Goal: Information Seeking & Learning: Find specific page/section

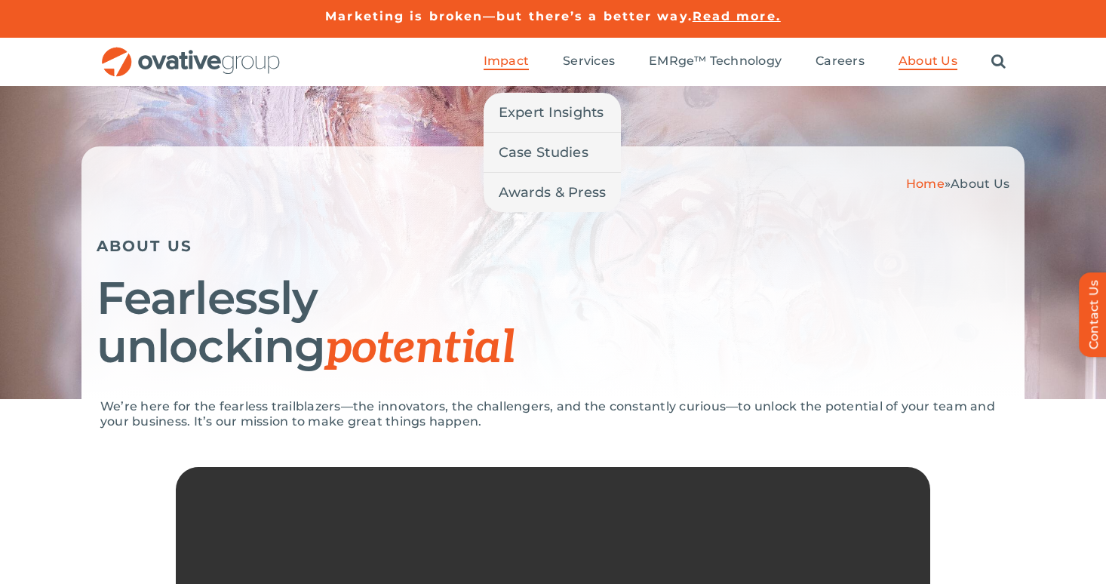
click at [516, 63] on span "Impact" at bounding box center [506, 61] width 45 height 15
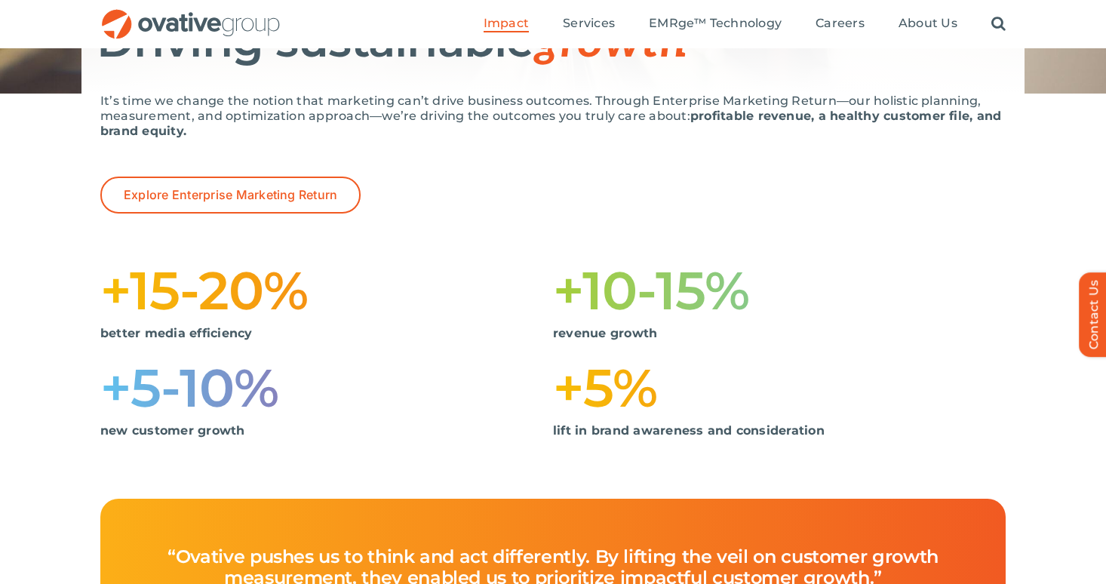
scroll to position [231, 0]
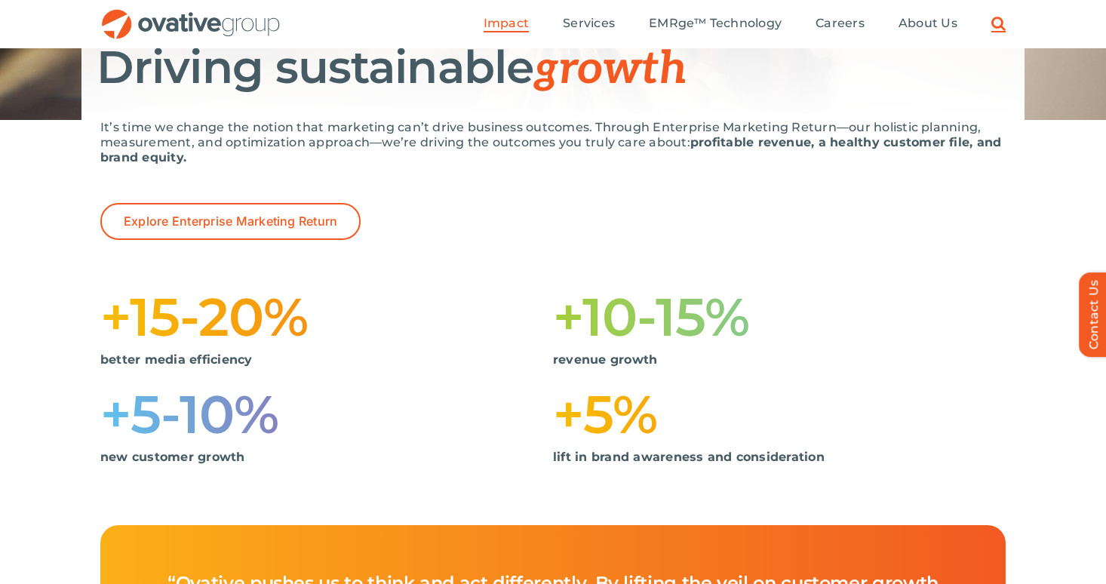
click at [998, 25] on link "Search" at bounding box center [999, 24] width 14 height 17
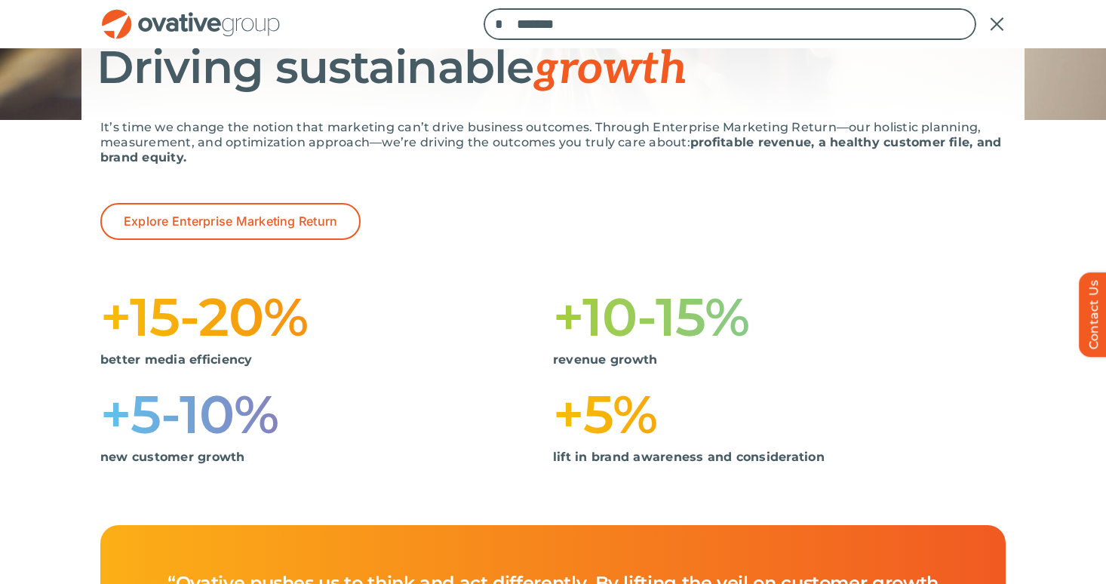
type input "*******"
click at [502, 24] on input "*" at bounding box center [500, 24] width 32 height 32
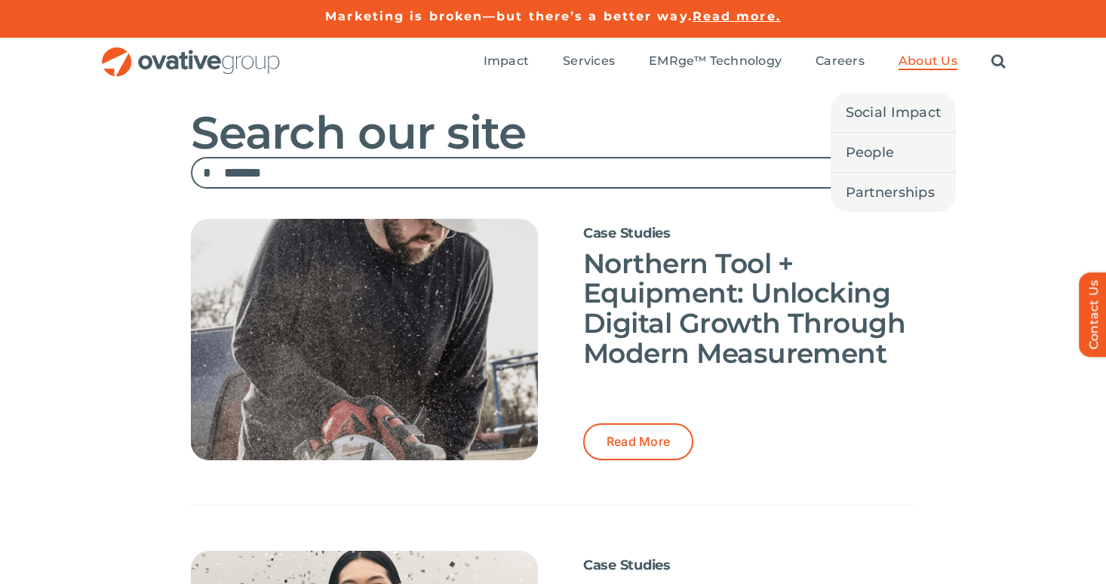
click at [918, 66] on span "About Us" at bounding box center [928, 61] width 59 height 15
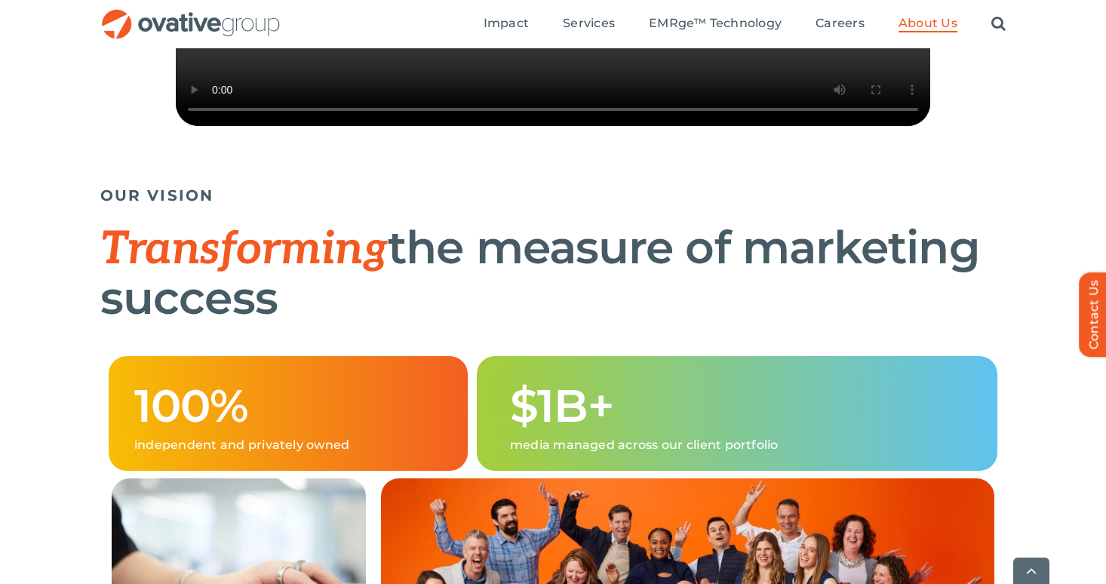
scroll to position [723, 0]
